Goal: Information Seeking & Learning: Learn about a topic

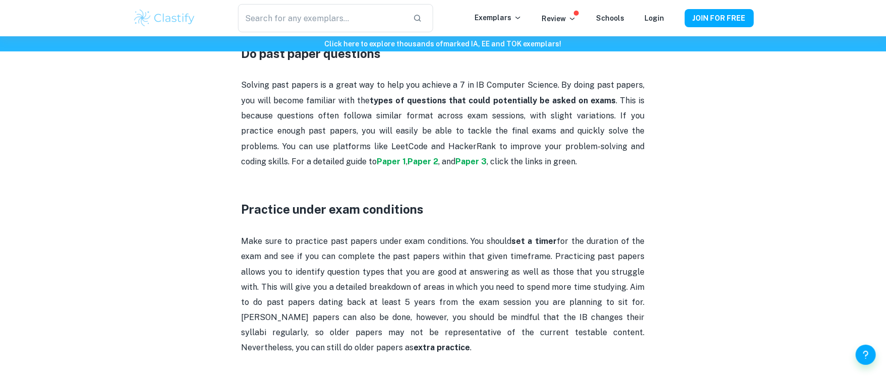
scroll to position [773, 0]
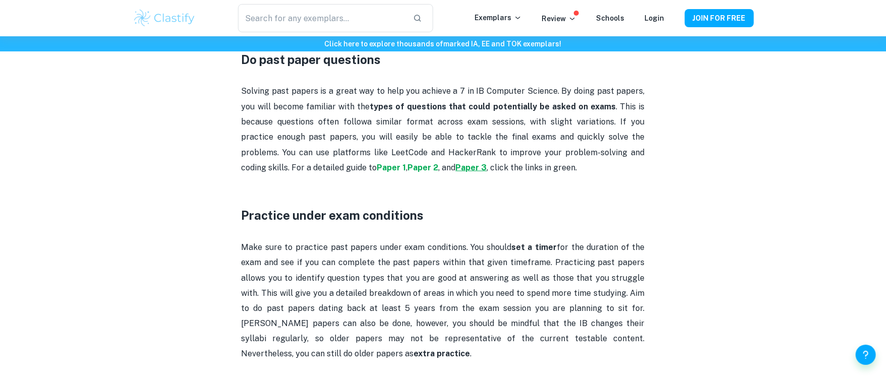
click at [456, 171] on strong "Paper 3" at bounding box center [471, 168] width 31 height 10
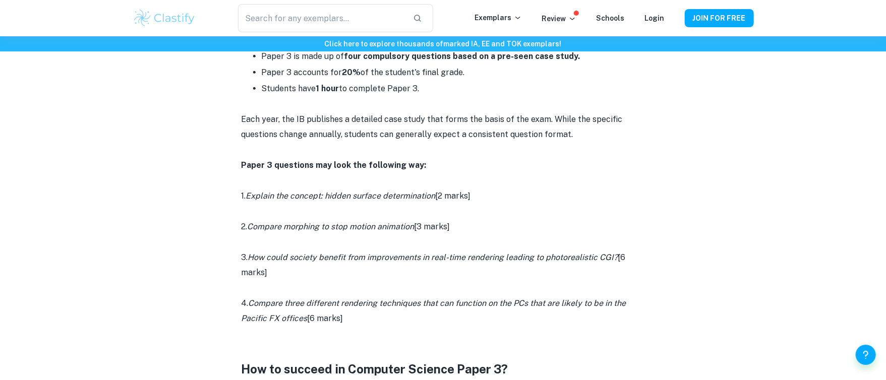
scroll to position [509, 0]
click at [313, 200] on icon "Explain the concept: hidden surface determination" at bounding box center [341, 197] width 190 height 10
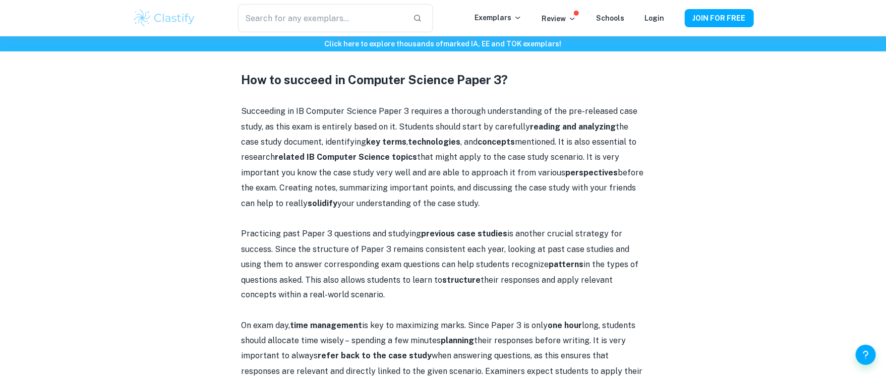
scroll to position [801, 0]
click at [322, 208] on p "Succeeding in IB Computer Science Paper 3 requires a thorough understanding of …" at bounding box center [444, 156] width 404 height 107
click at [315, 196] on p "Succeeding in IB Computer Science Paper 3 requires a thorough understanding of …" at bounding box center [444, 156] width 404 height 107
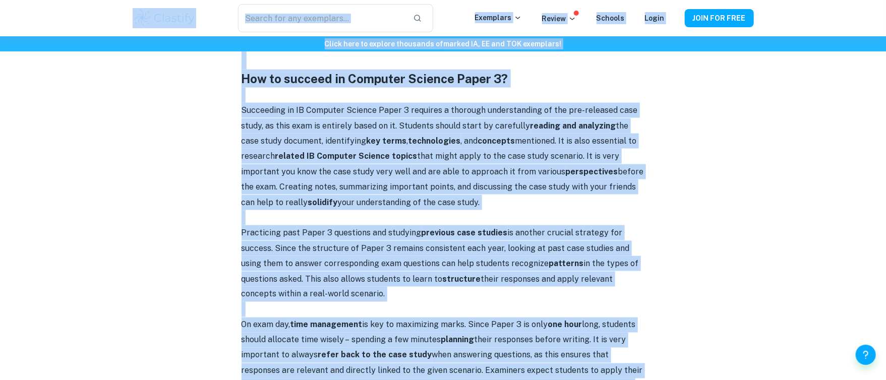
copy body "​ Loremipsu Dolors Ametcon Adipi ELIT SED DOEI Tempo inci ut laboree doloremag …"
click at [642, 144] on p "Succeeding in IB Computer Science Paper 3 requires a thorough understanding of …" at bounding box center [444, 156] width 404 height 107
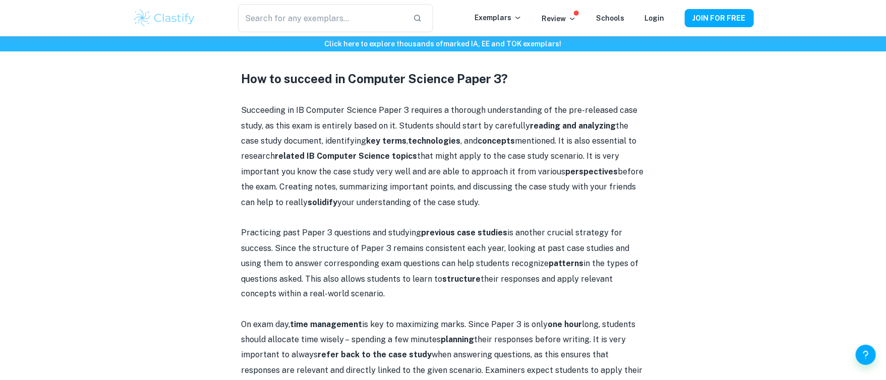
click at [62, 200] on div "Click here to explore thousands of marked IA, EE and TOK exemplars ! Home Blog …" at bounding box center [443, 57] width 886 height 1642
